Goal: Transaction & Acquisition: Purchase product/service

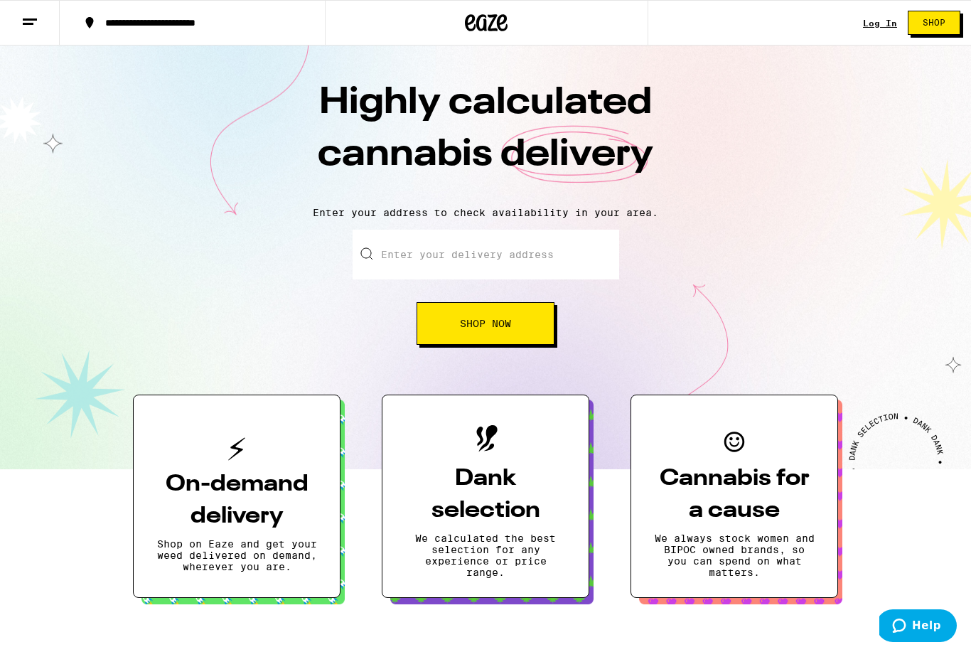
click at [881, 23] on div "Log In" at bounding box center [880, 22] width 34 height 9
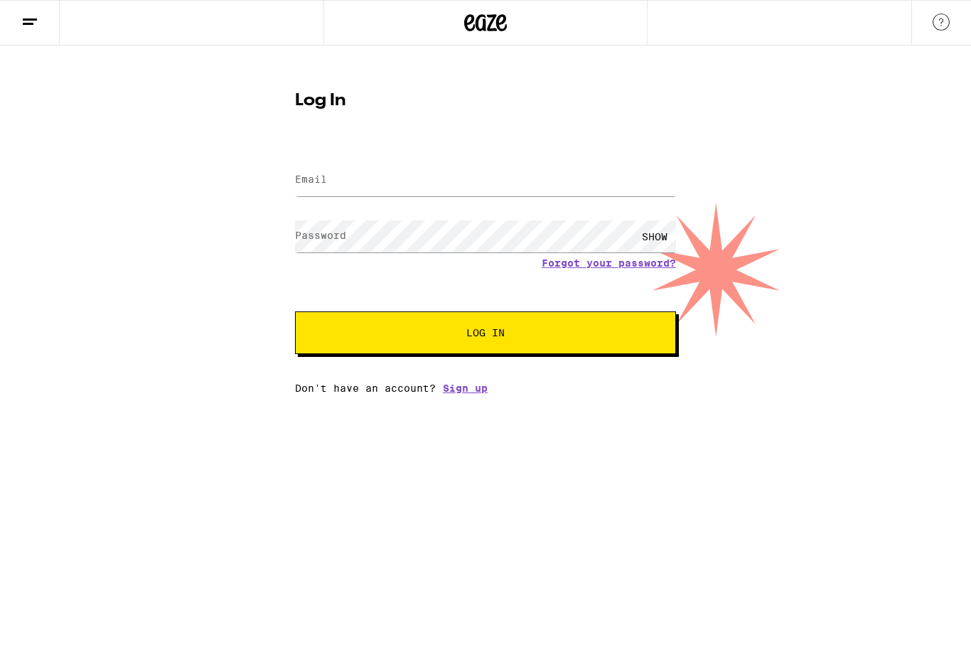
click at [321, 183] on label "Email" at bounding box center [311, 178] width 32 height 11
type input "[EMAIL_ADDRESS][DOMAIN_NAME]"
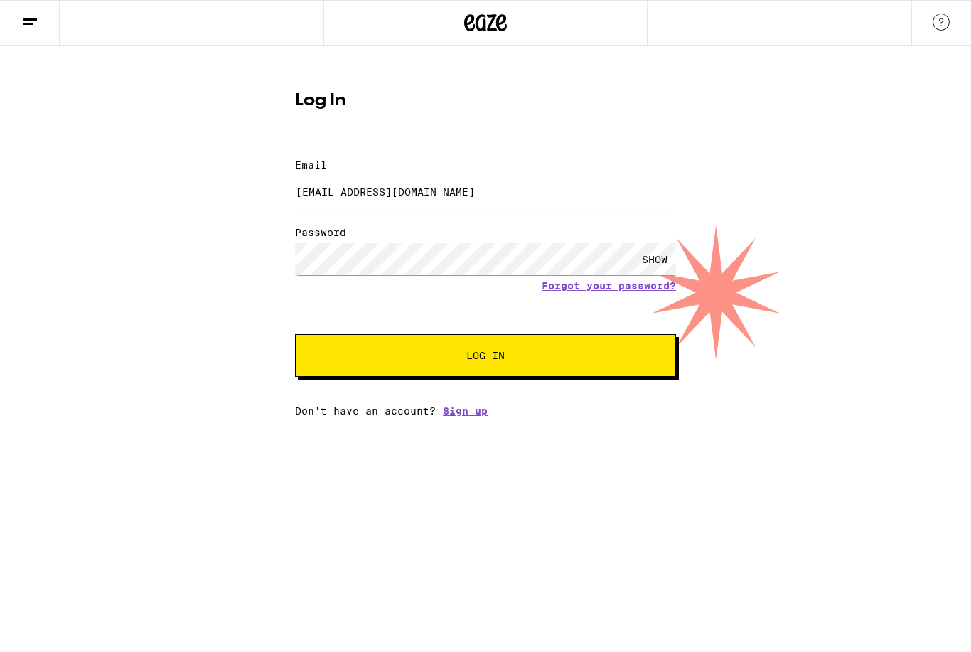
click at [28, 41] on button at bounding box center [30, 23] width 60 height 45
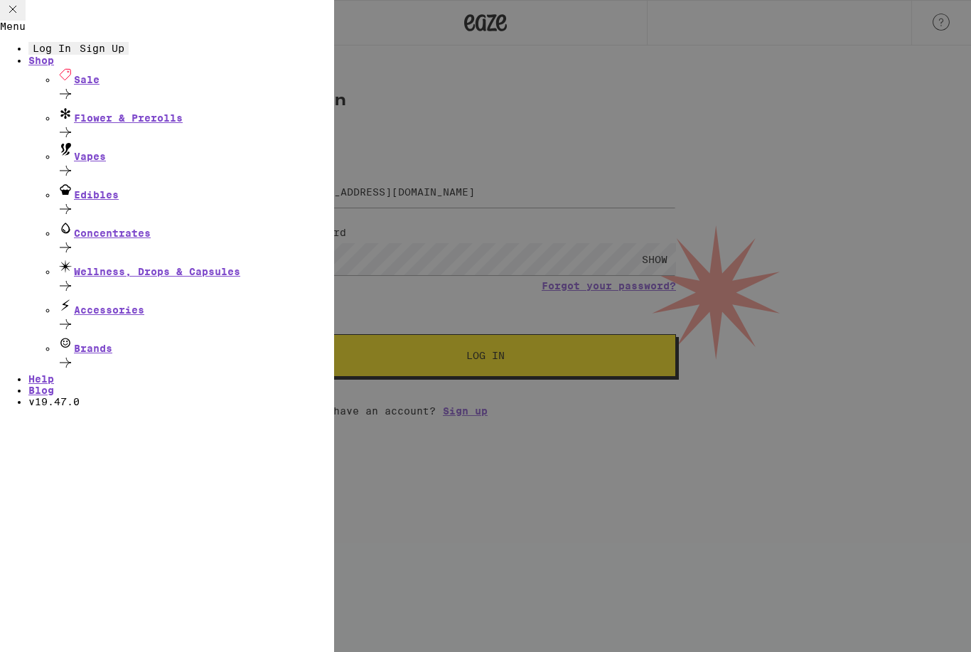
click at [102, 85] on div "Sale" at bounding box center [195, 75] width 277 height 19
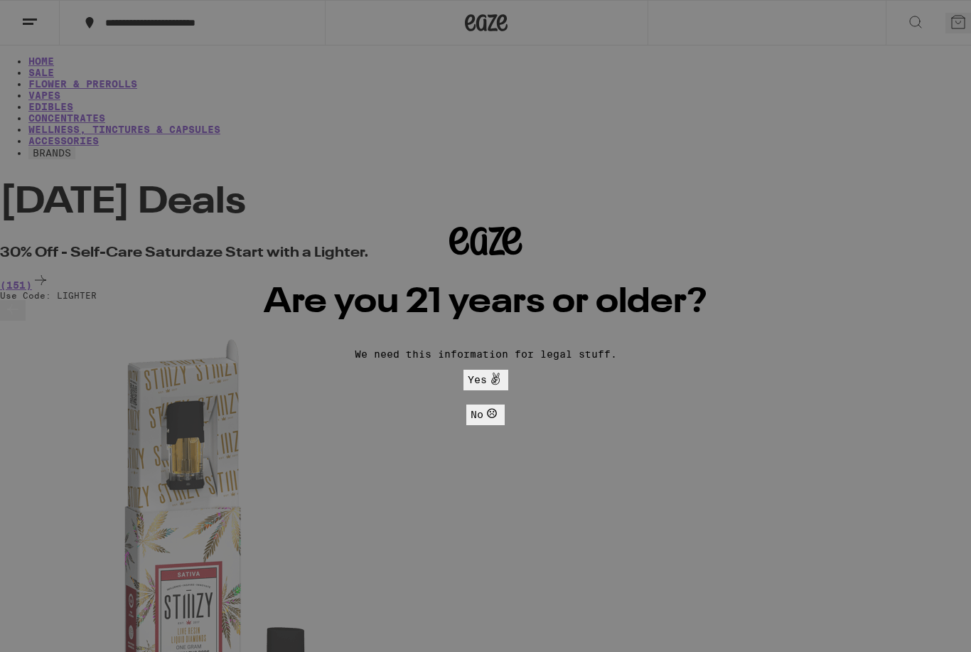
click at [504, 370] on span "Yes" at bounding box center [486, 379] width 36 height 19
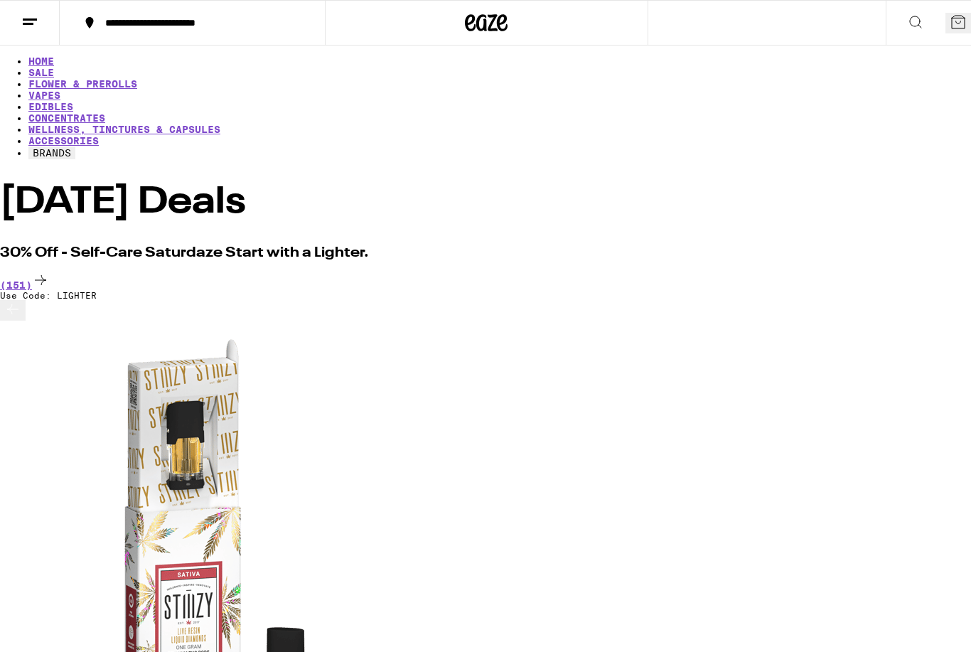
click at [23, 30] on button at bounding box center [30, 23] width 60 height 45
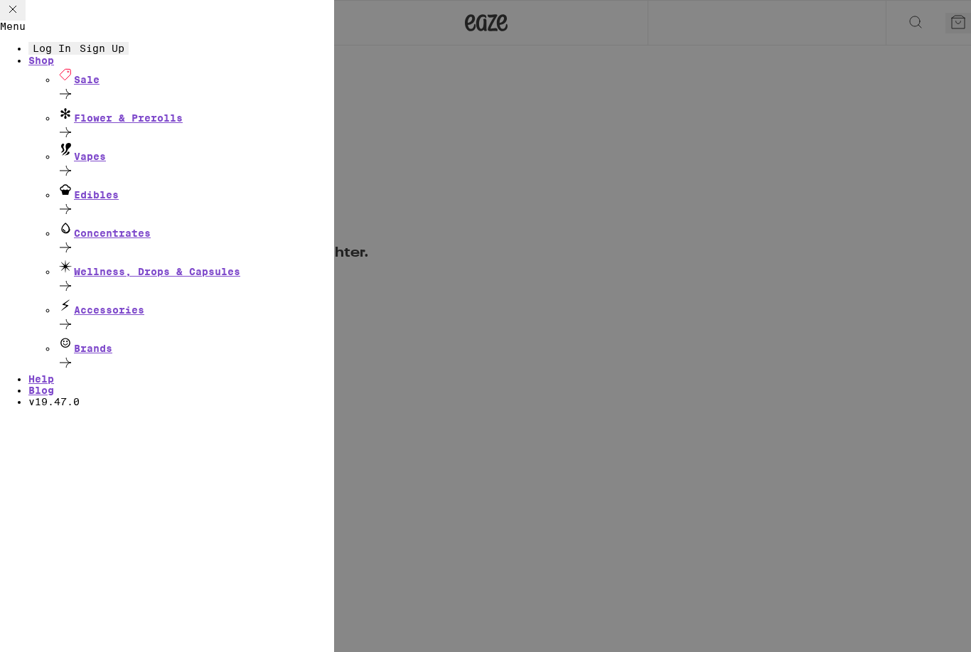
click at [75, 55] on button "Log In" at bounding box center [51, 48] width 47 height 13
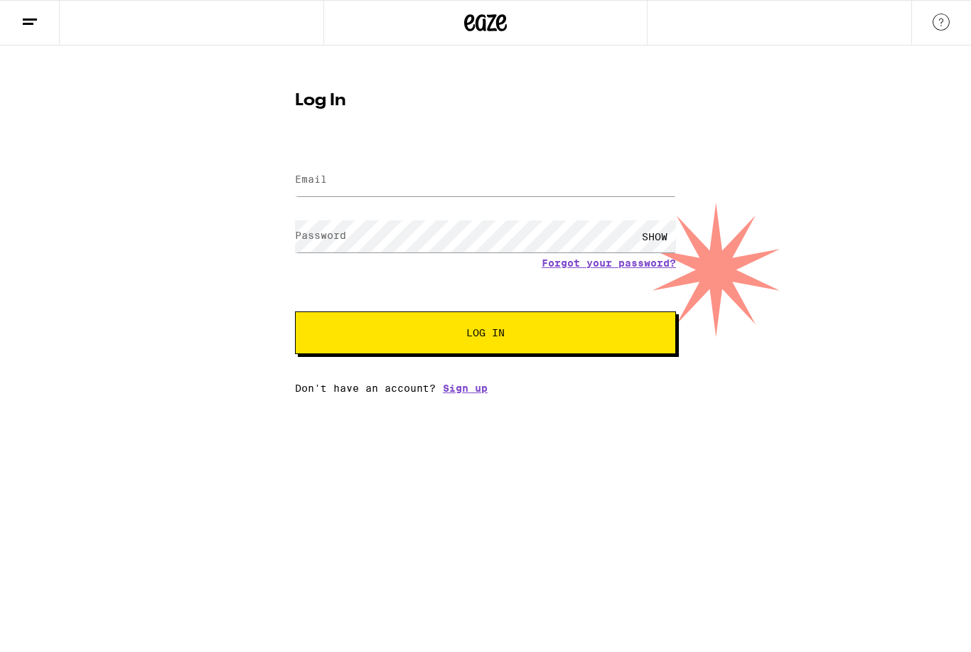
click at [296, 177] on label "Email" at bounding box center [311, 178] width 32 height 11
type input "[EMAIL_ADDRESS][DOMAIN_NAME]"
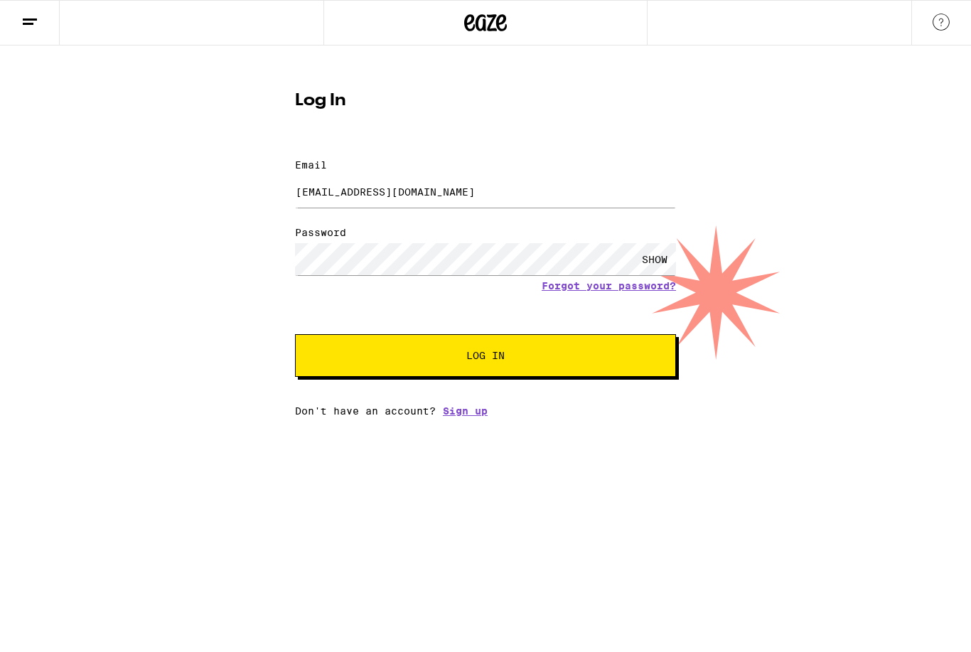
click at [582, 350] on span "Log In" at bounding box center [486, 355] width 266 height 10
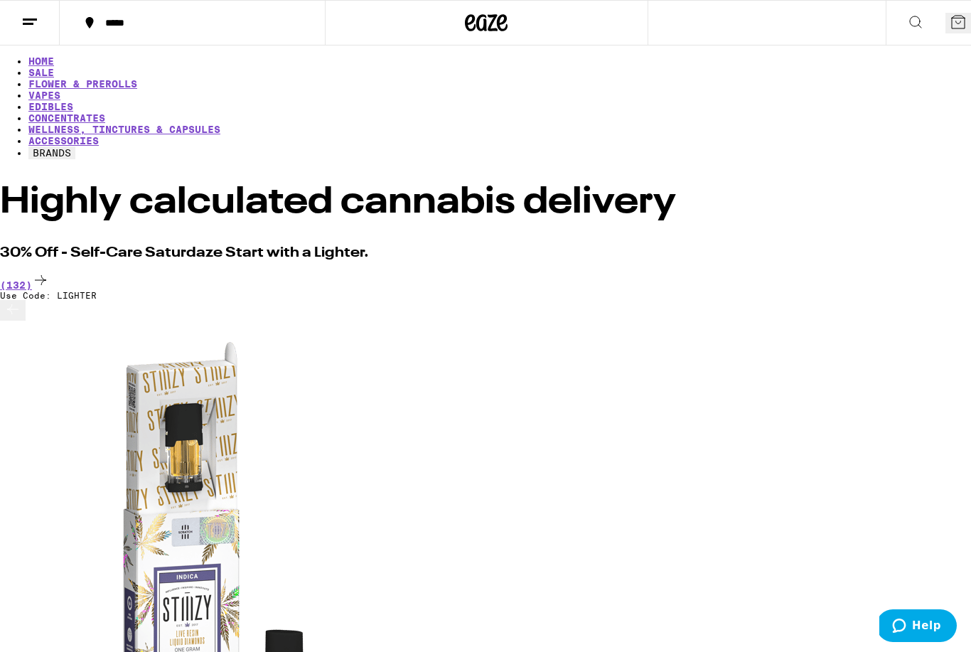
click at [144, 26] on div "*****" at bounding box center [200, 23] width 205 height 10
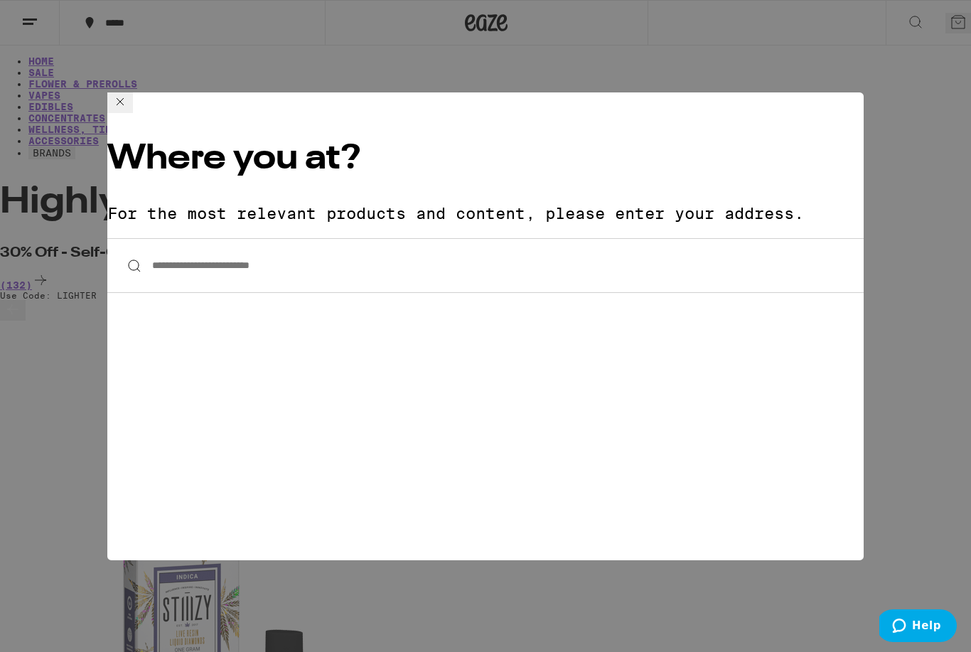
click at [146, 24] on div "**********" at bounding box center [485, 326] width 971 height 652
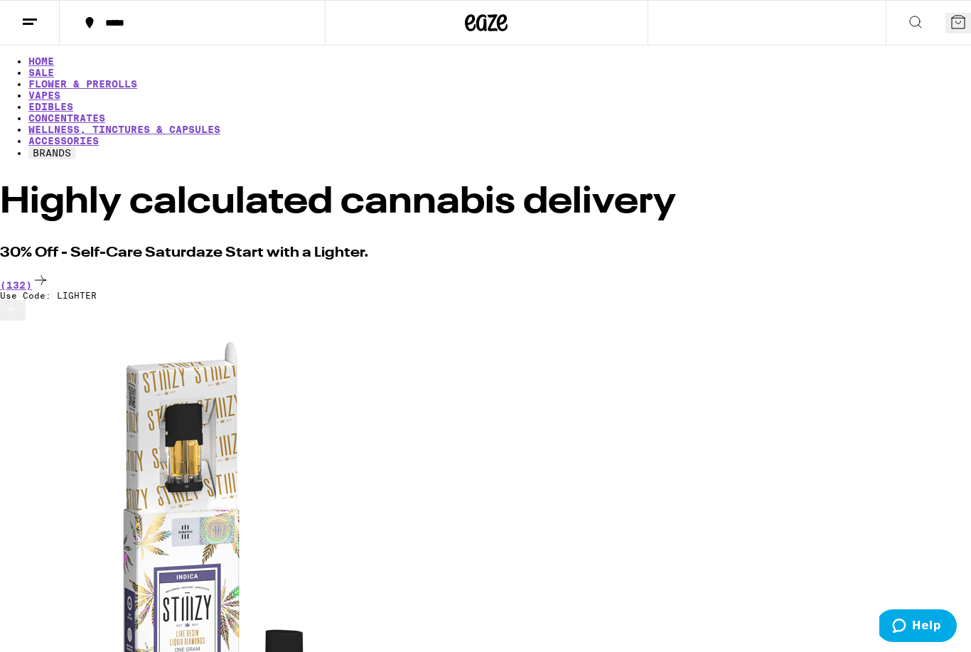
click at [148, 30] on button "*****" at bounding box center [192, 22] width 265 height 43
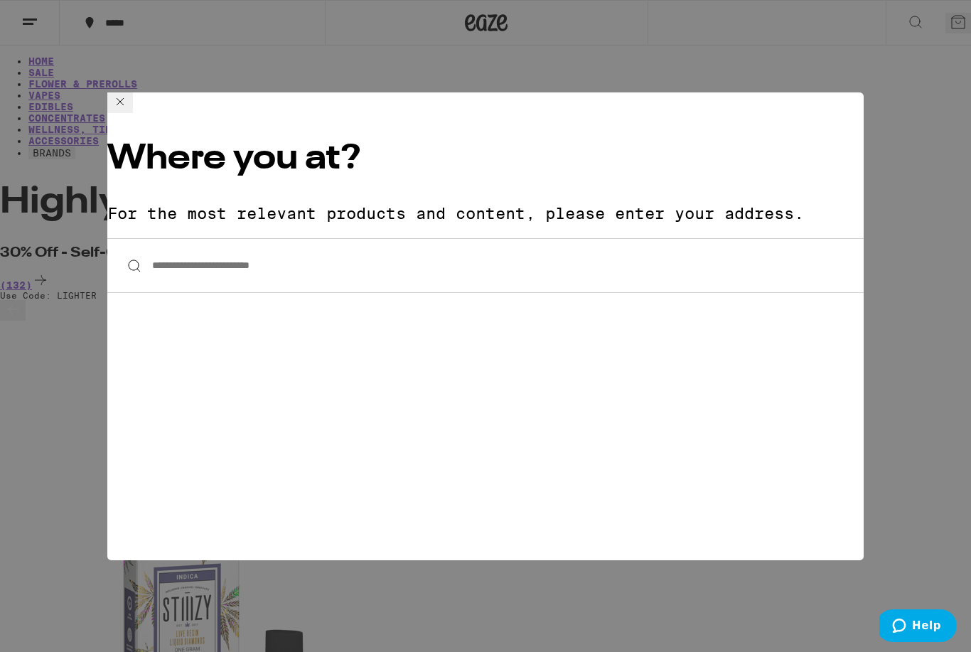
click at [173, 238] on input "**********" at bounding box center [485, 265] width 756 height 55
click at [254, 238] on input "**********" at bounding box center [485, 265] width 756 height 55
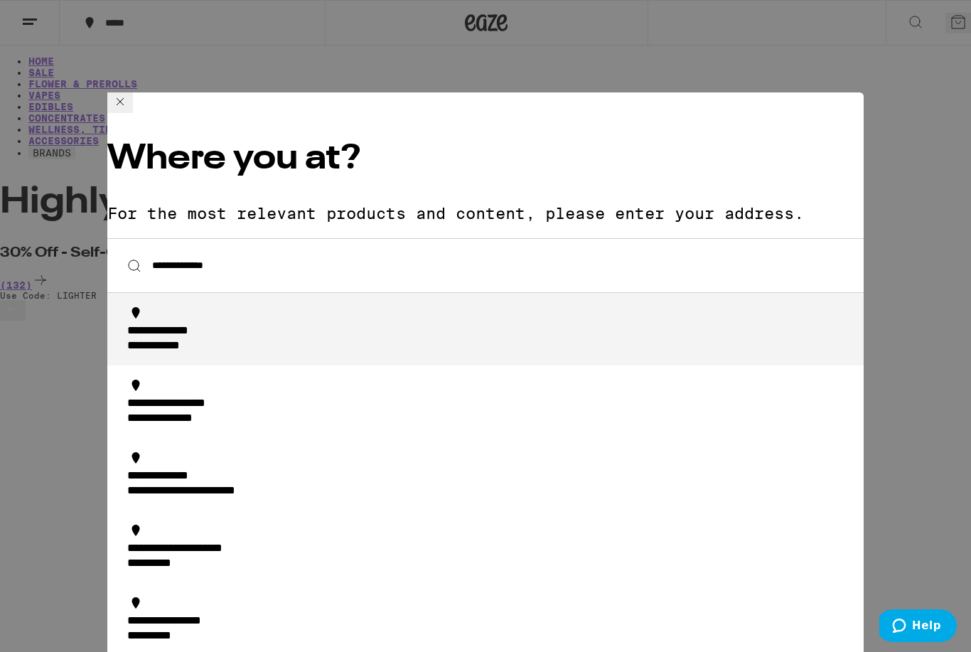
click at [166, 324] on div "**********" at bounding box center [178, 331] width 103 height 15
type input "**********"
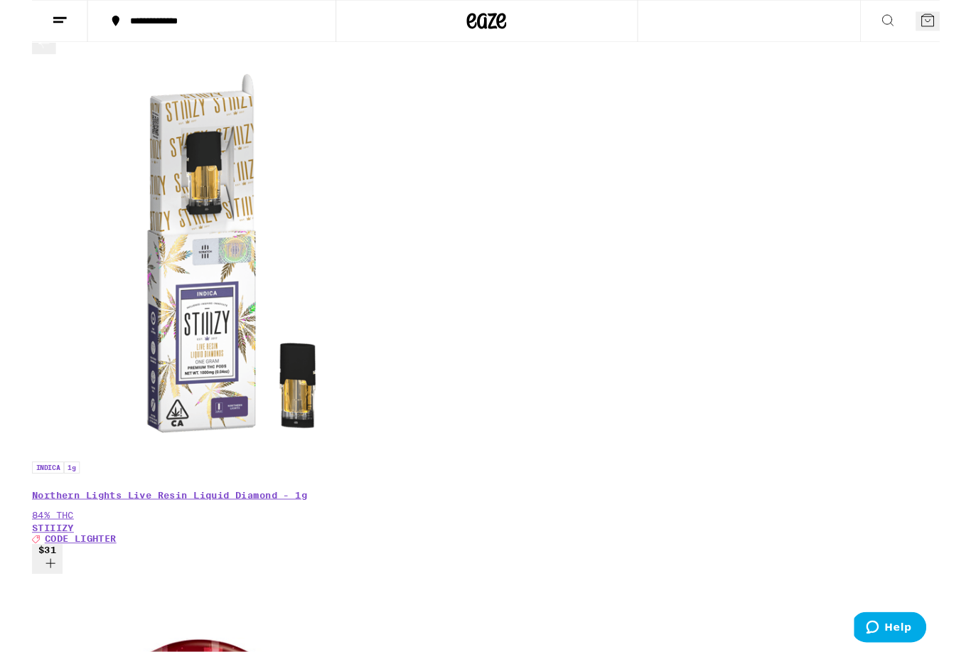
scroll to position [247, 0]
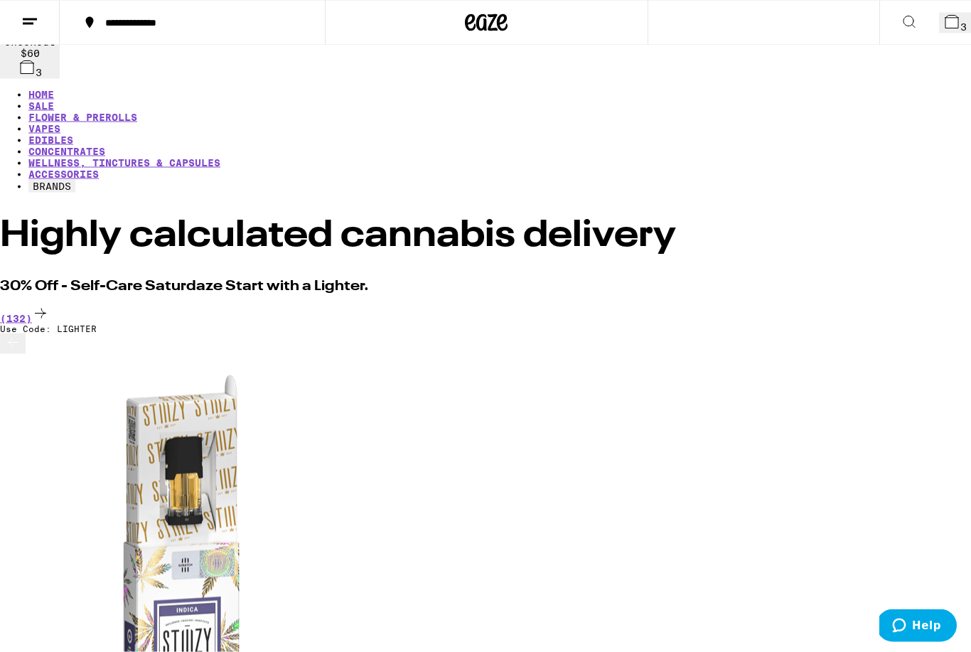
scroll to position [0, 0]
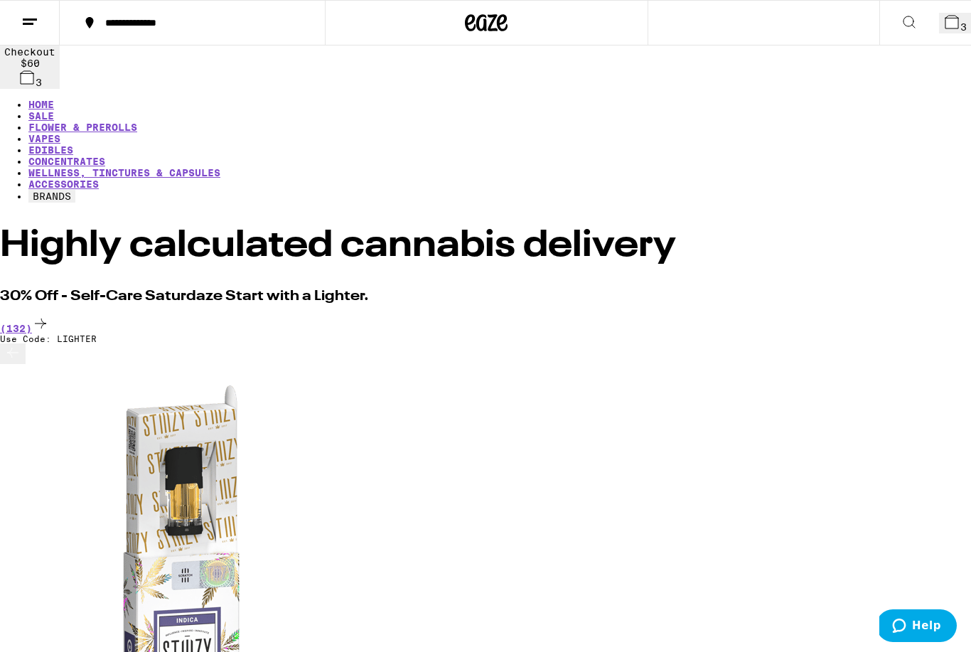
click at [935, 315] on div "(132)" at bounding box center [485, 324] width 971 height 19
click at [930, 315] on div "(132)" at bounding box center [485, 324] width 971 height 19
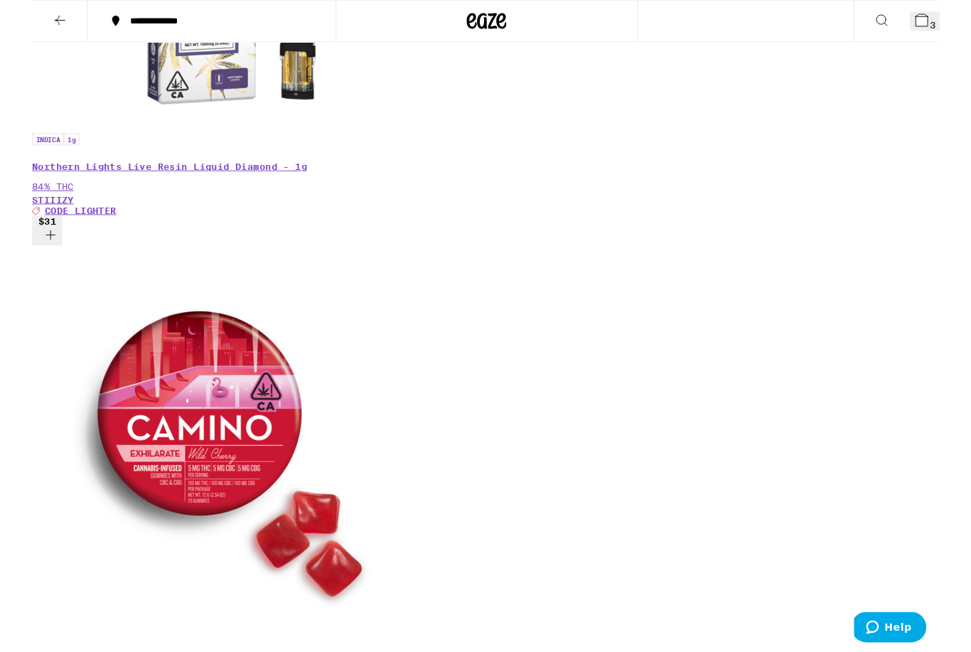
scroll to position [674, 0]
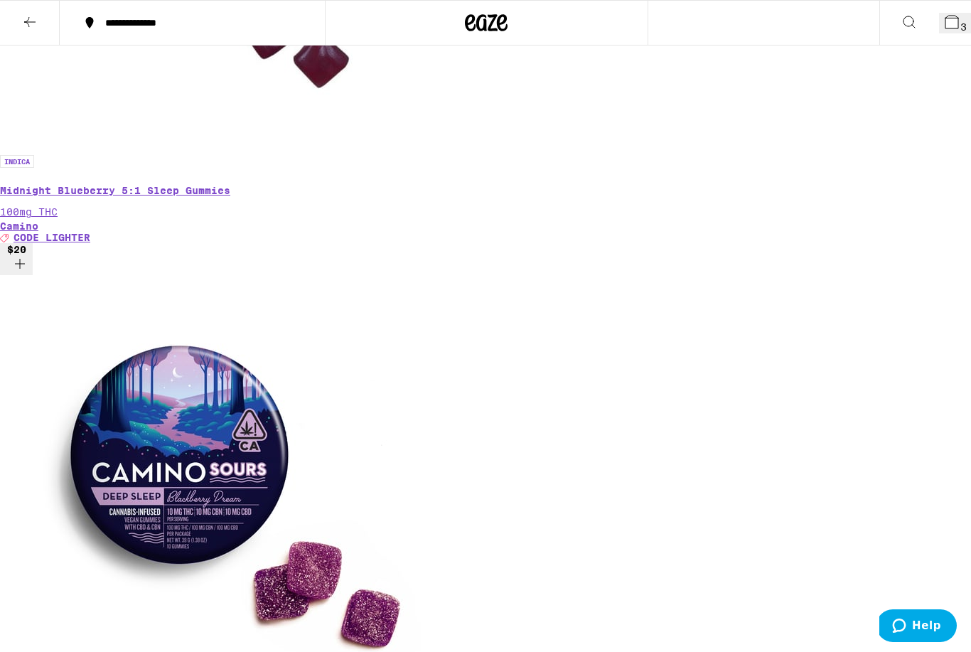
scroll to position [2866, 0]
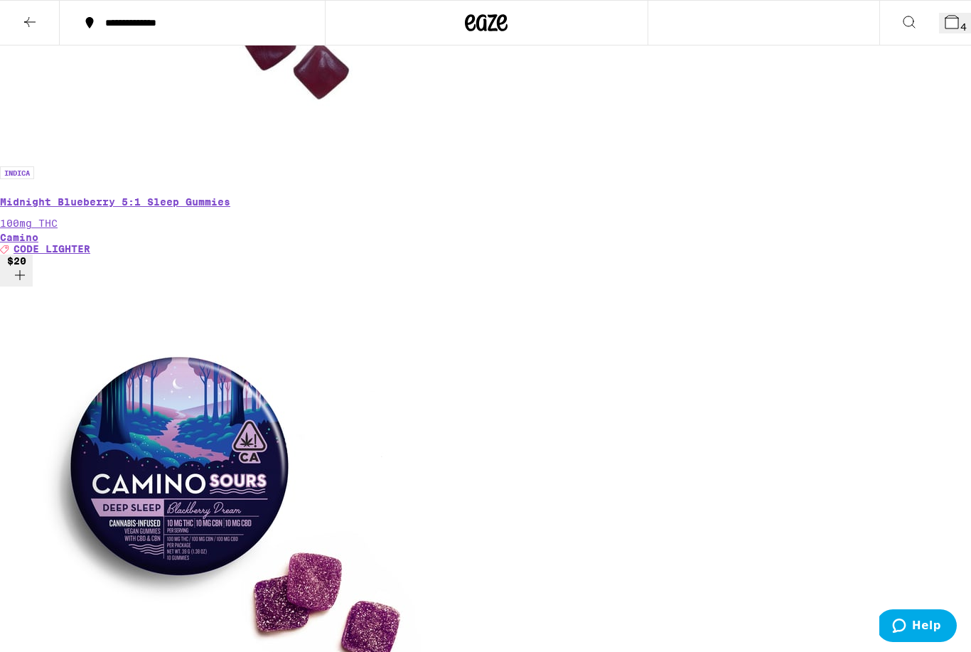
scroll to position [2855, 0]
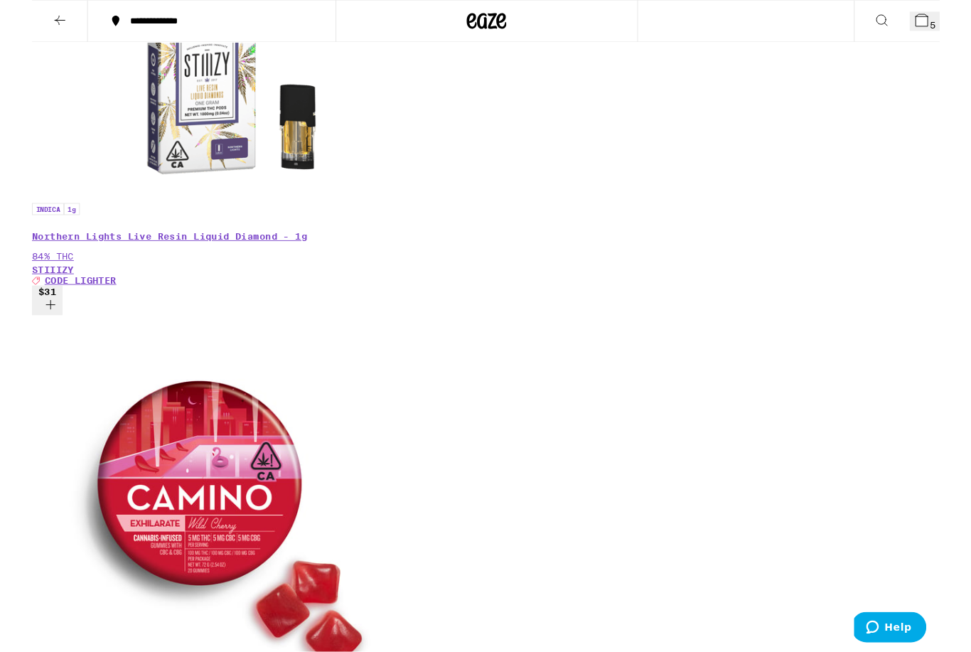
scroll to position [596, 0]
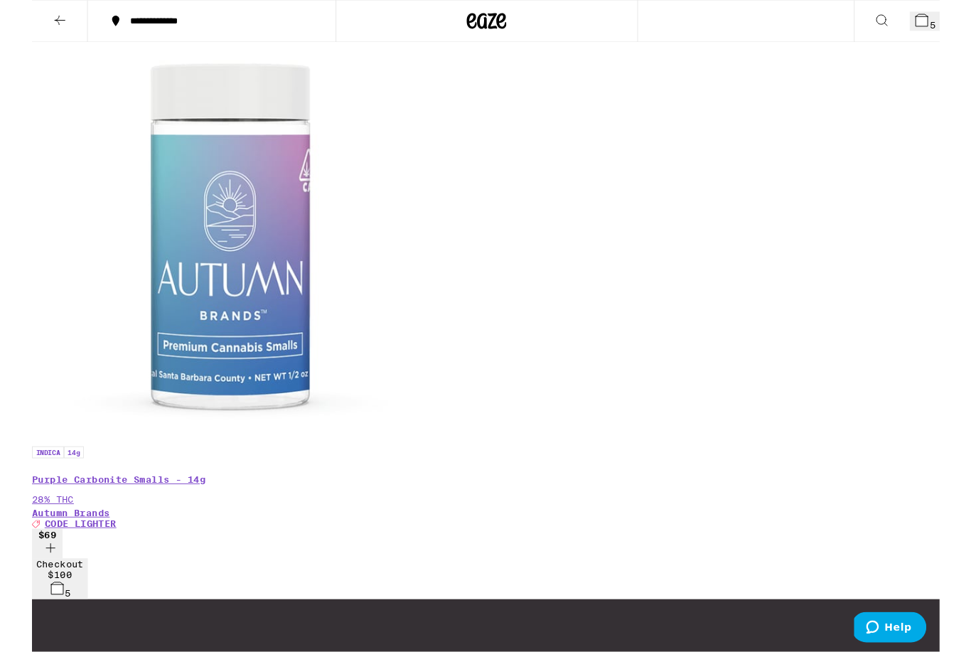
scroll to position [348, 0]
checkbox input "false"
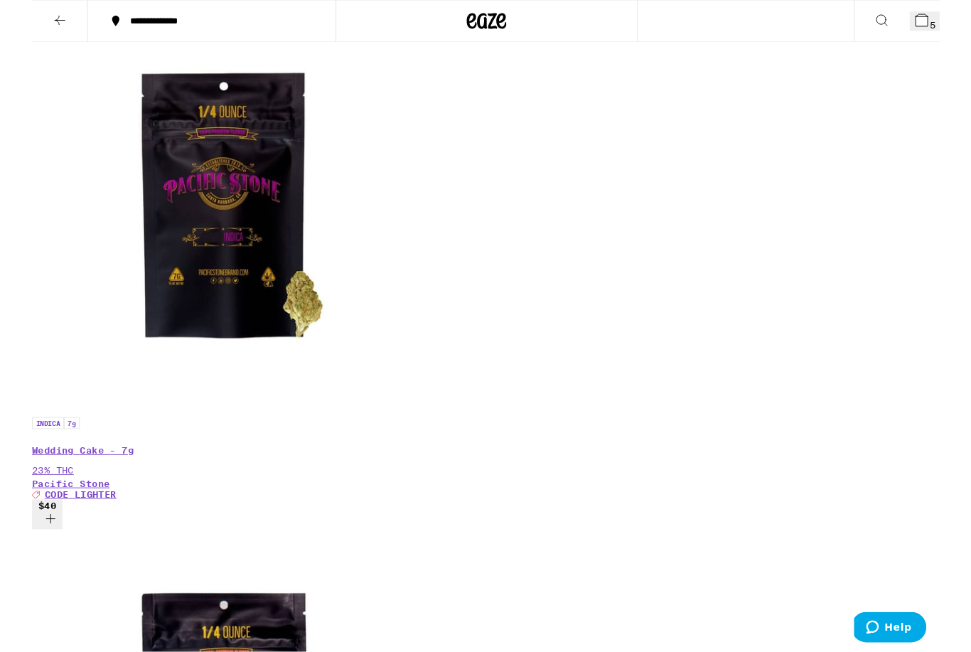
scroll to position [379, 0]
checkbox input "false"
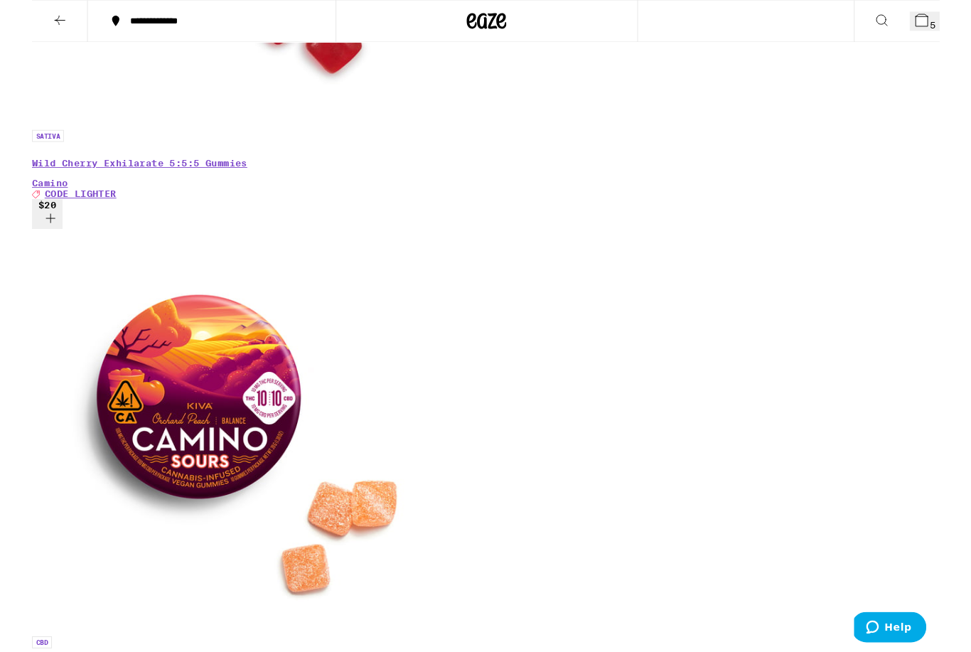
scroll to position [1230, 0]
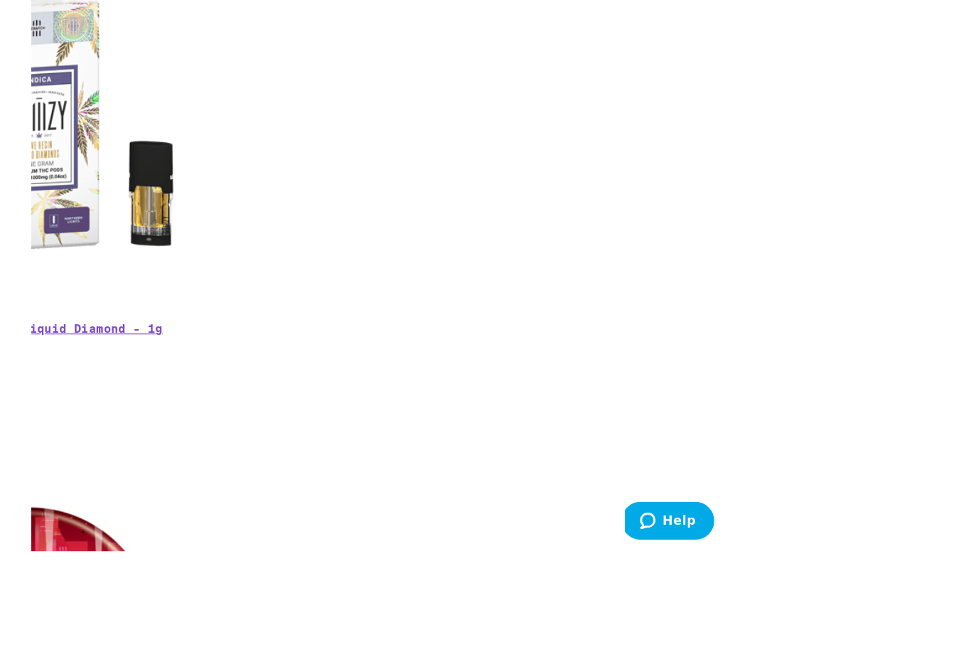
scroll to position [517, 0]
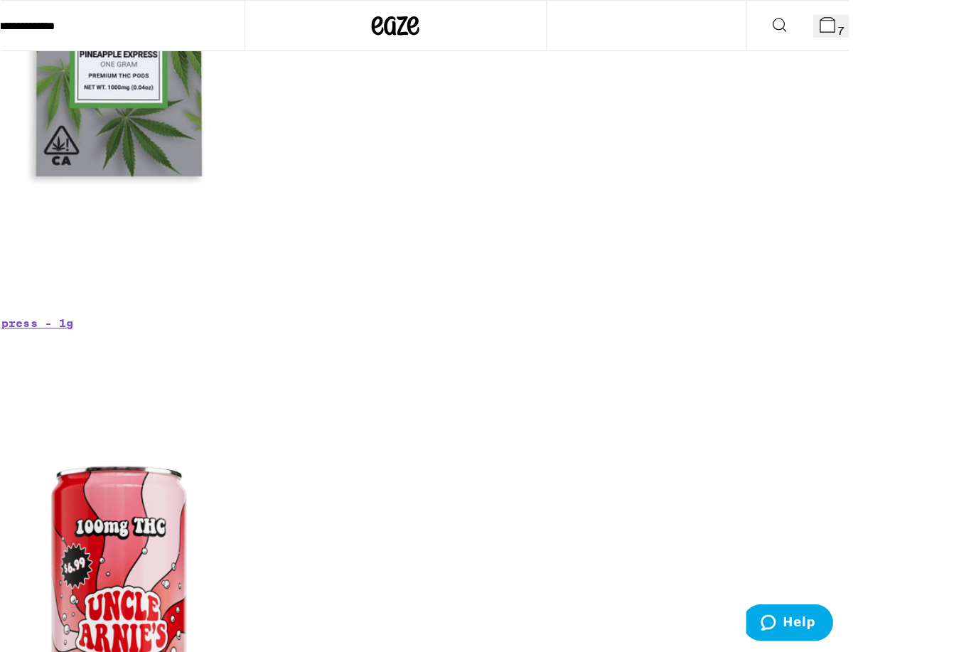
scroll to position [7294, 0]
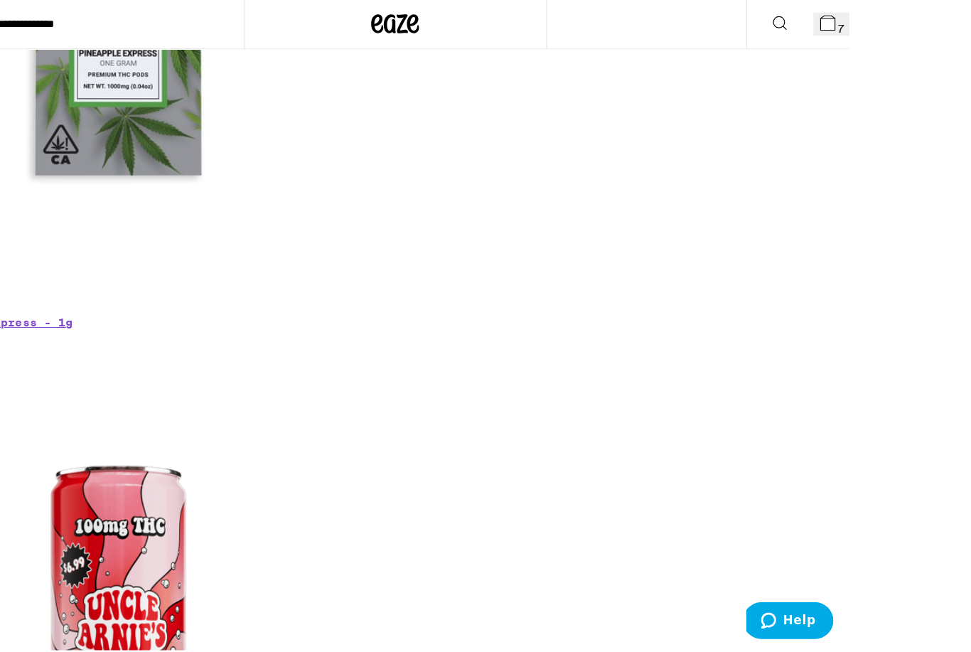
click at [842, 16] on button "8" at bounding box center [847, 23] width 32 height 21
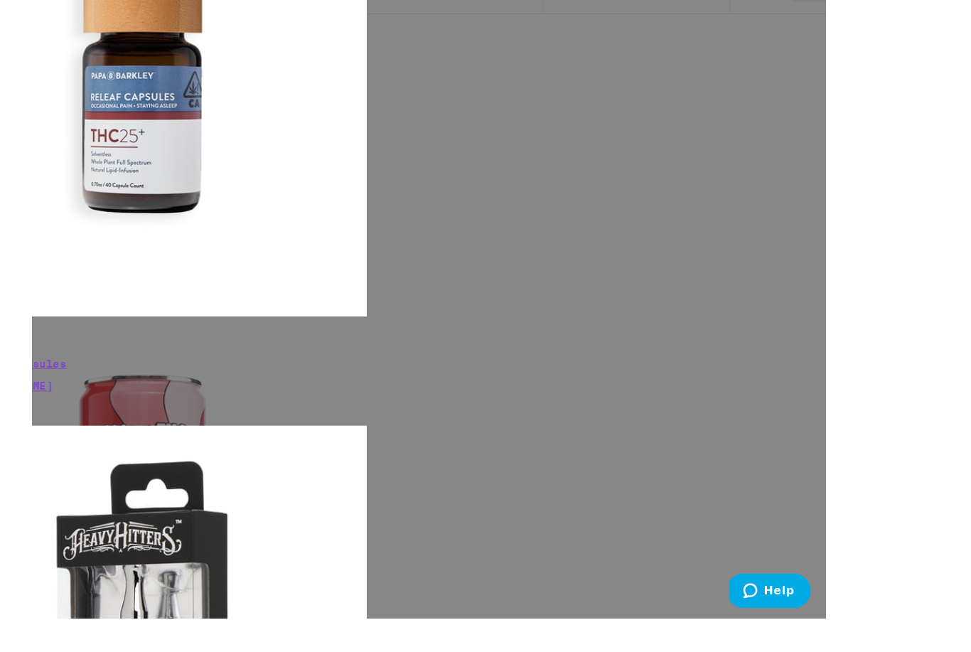
scroll to position [7323, 0]
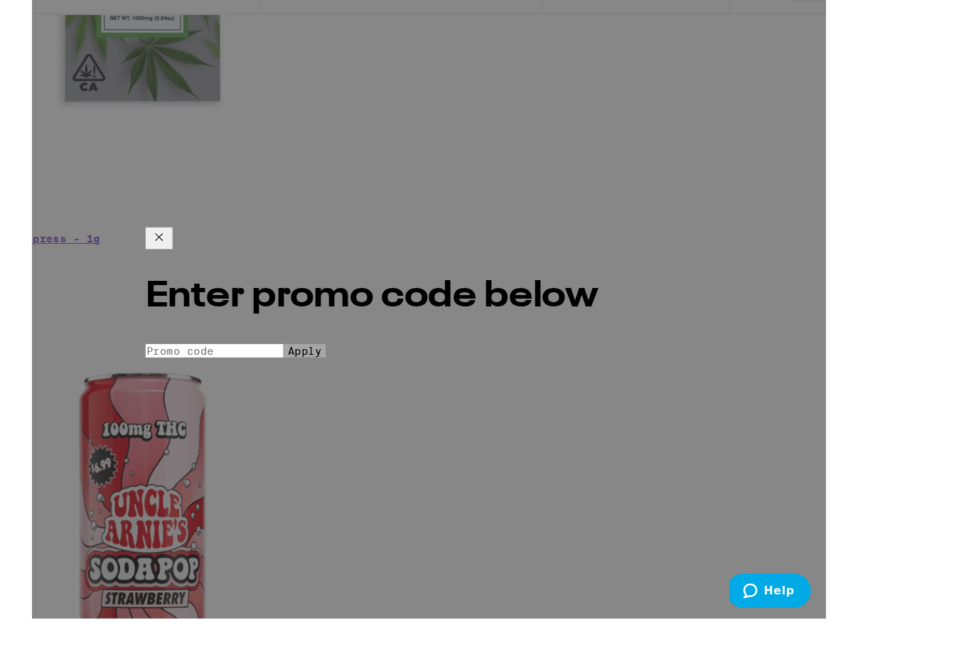
click at [231, 359] on input "Promo Code" at bounding box center [281, 365] width 131 height 13
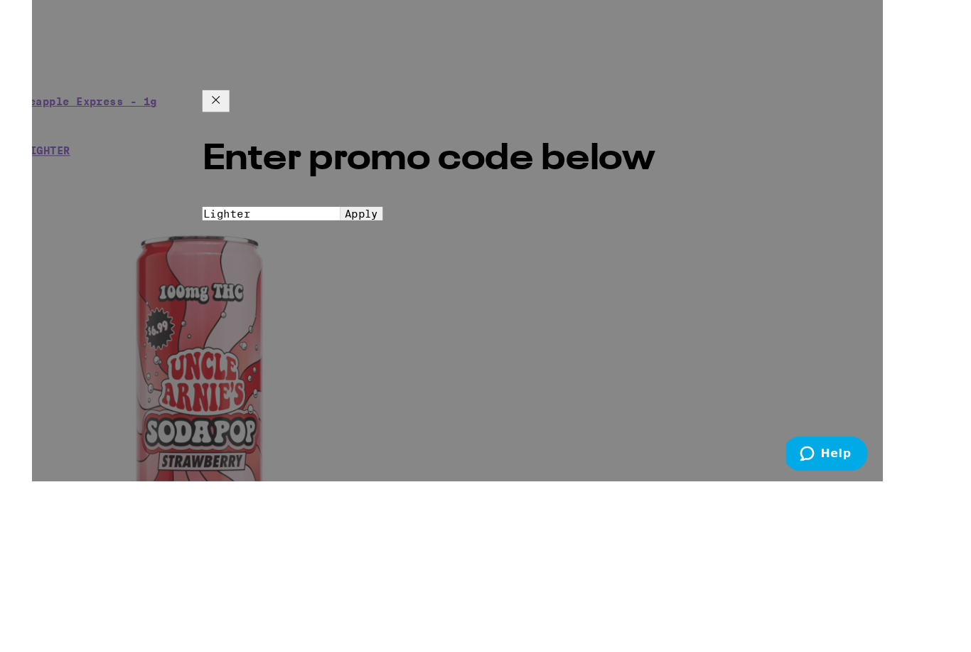
type input "Lighter"
click at [383, 360] on span "Apply" at bounding box center [367, 365] width 32 height 11
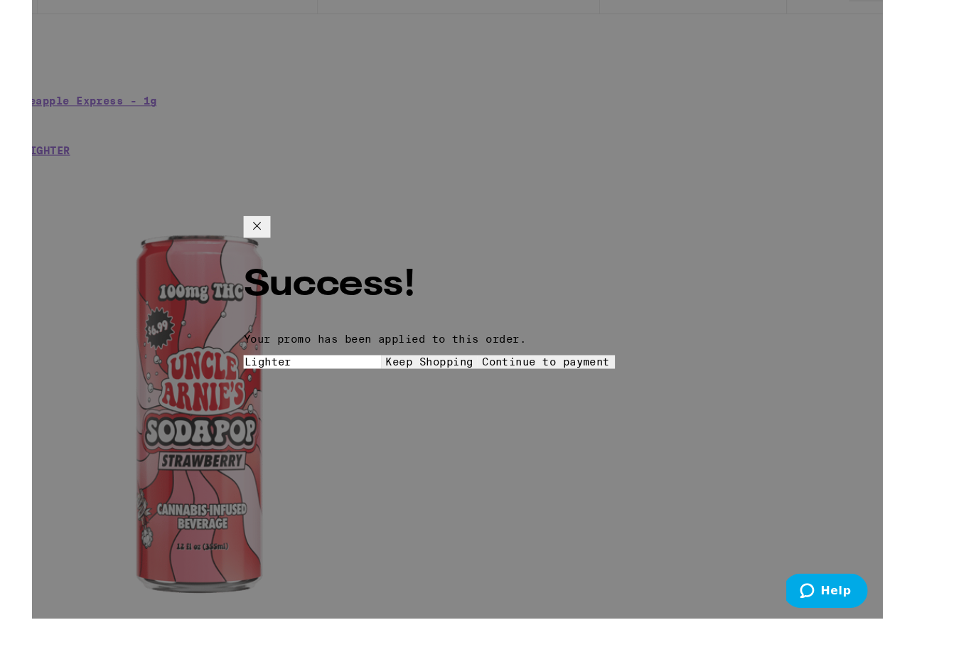
click at [276, 238] on icon at bounding box center [267, 246] width 17 height 17
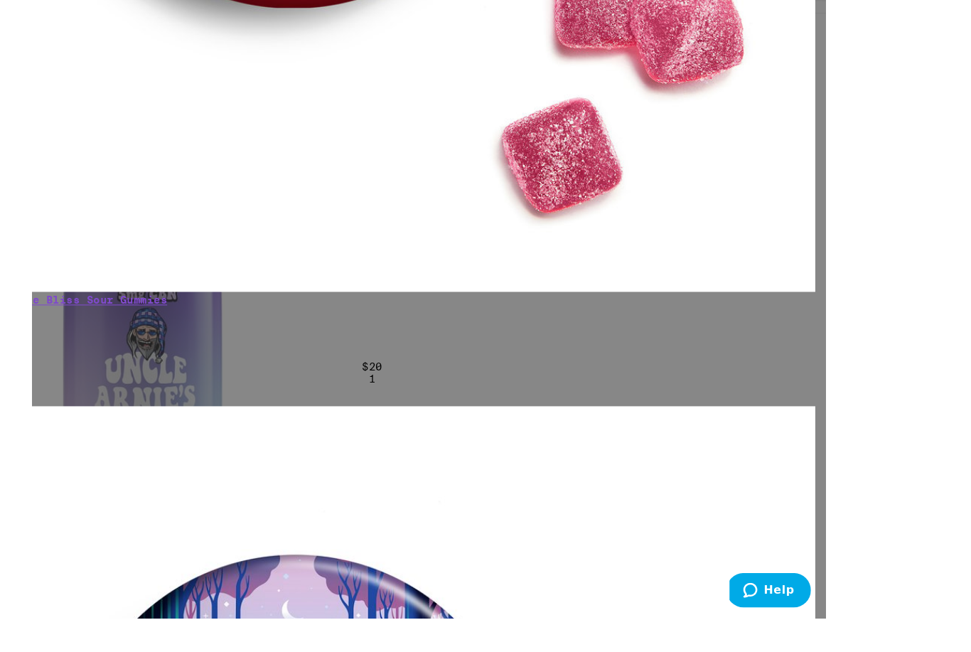
scroll to position [8090, 0]
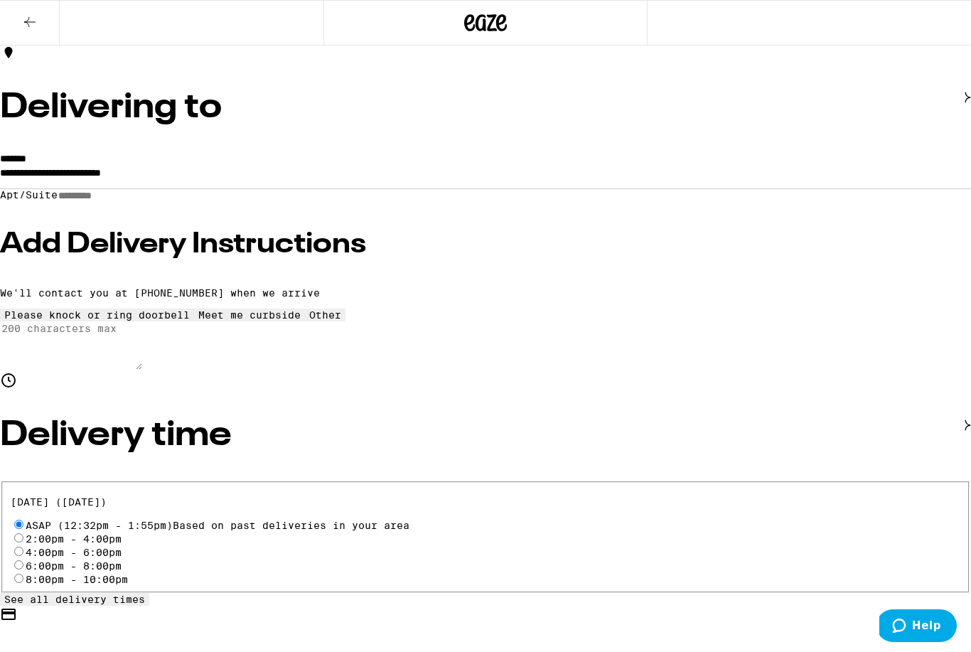
scroll to position [108, 0]
click at [23, 534] on input "2:00pm - 4:00pm" at bounding box center [18, 538] width 9 height 9
radio input "true"
click at [151, 259] on h3 "Add Delivery Instructions" at bounding box center [485, 244] width 971 height 28
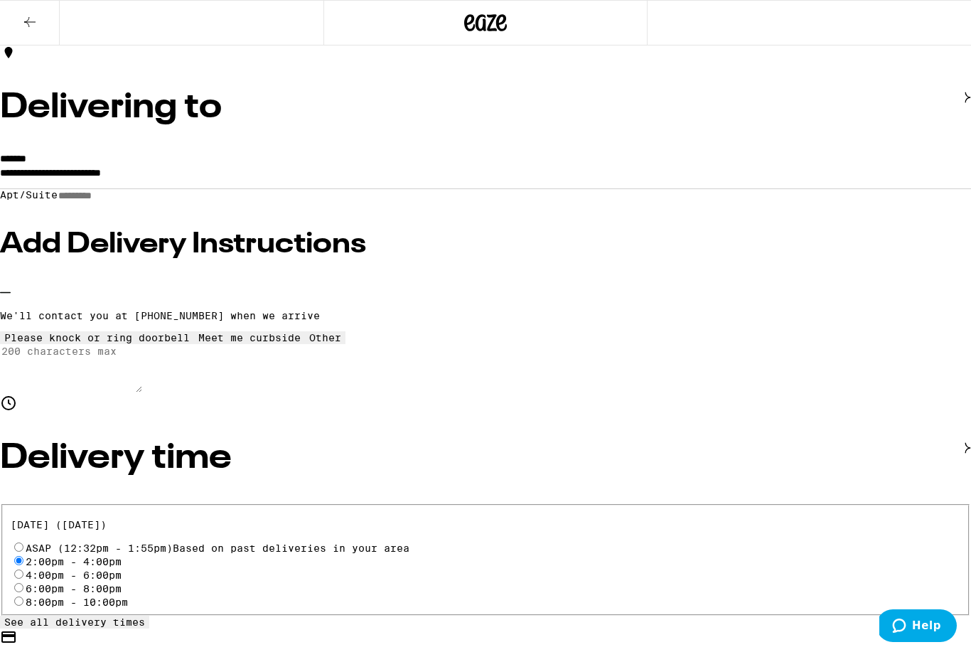
click at [326, 332] on icon at bounding box center [326, 332] width 0 height 0
click at [140, 392] on textarea "Enter any other delivery instructions you want driver to know" at bounding box center [71, 368] width 142 height 48
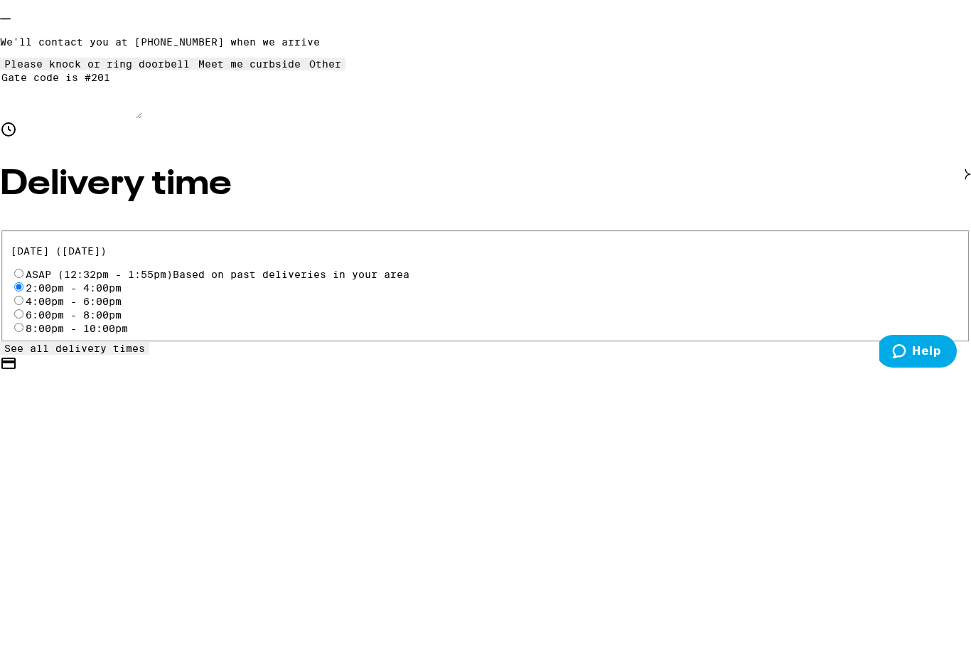
type textarea "Gate code is #2018"
